Goal: Information Seeking & Learning: Learn about a topic

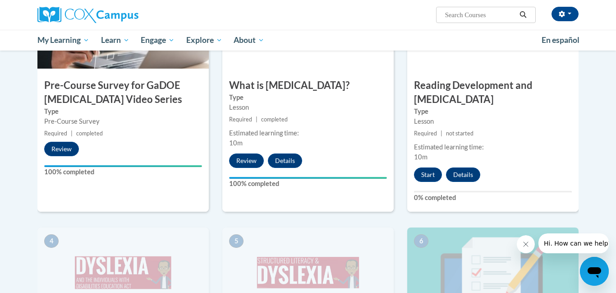
scroll to position [278, 0]
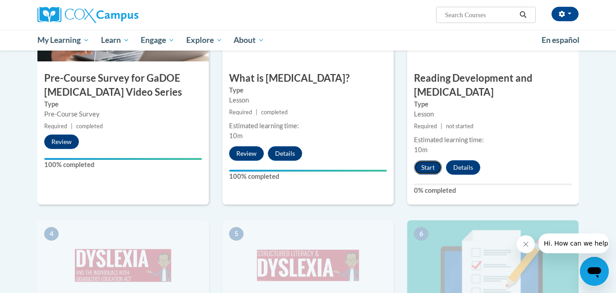
click at [426, 160] on button "Start" at bounding box center [428, 167] width 28 height 14
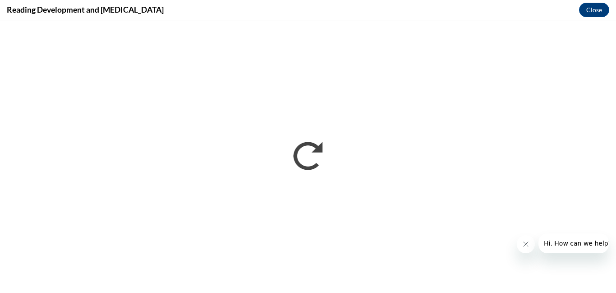
scroll to position [0, 0]
